Goal: Navigation & Orientation: Find specific page/section

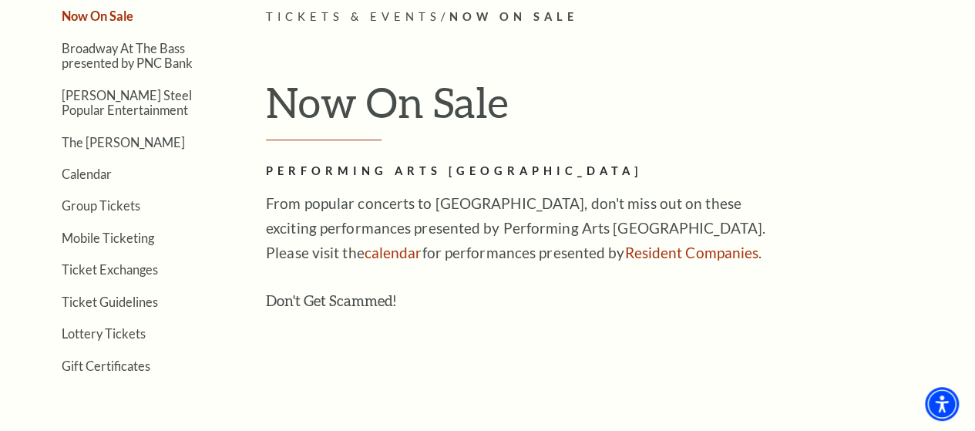
scroll to position [366, 0]
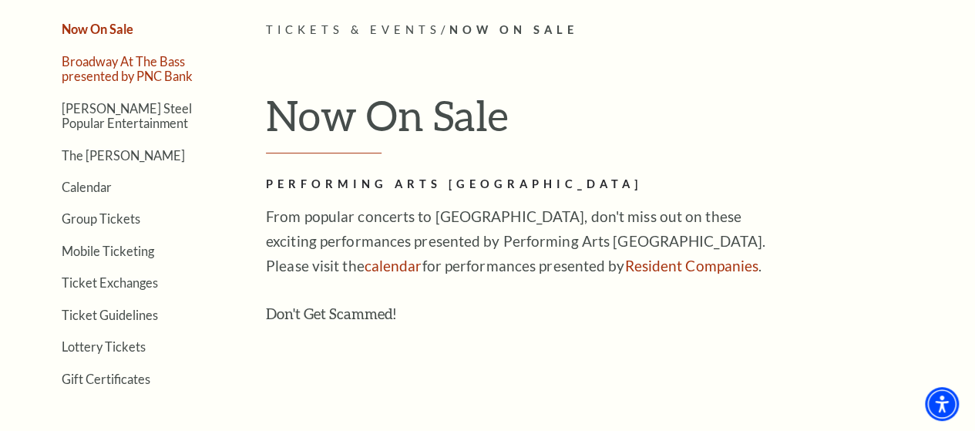
click at [71, 69] on link "Broadway At The Bass presented by PNC Bank" at bounding box center [127, 68] width 131 height 29
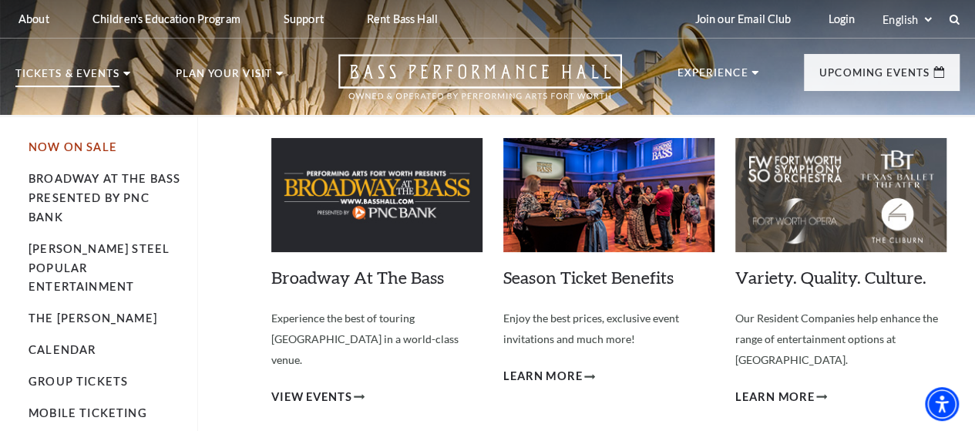
click at [43, 153] on link "Now On Sale" at bounding box center [73, 146] width 89 height 13
